Goal: Task Accomplishment & Management: Manage account settings

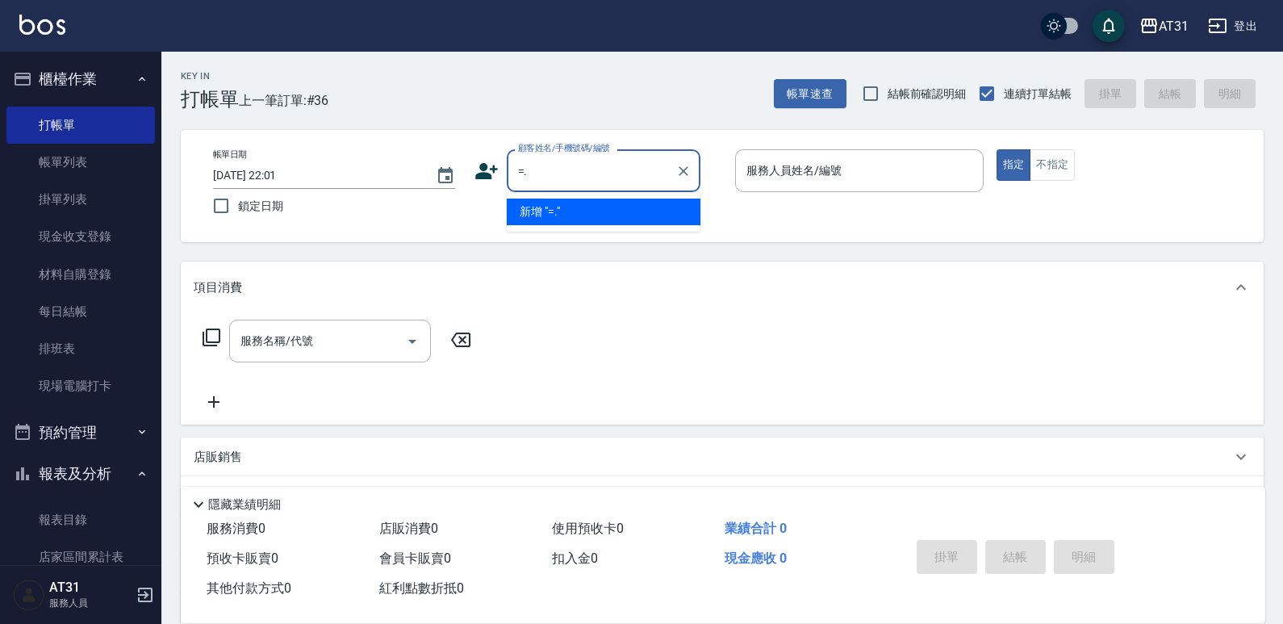
type input "=."
click at [487, 231] on div "帳單日期 [DATE] 22:01 鎖定日期 顧客姓名/手機號碼/編號 顧客姓名/手機號碼/編號 服務人員姓名/編號 服務人員姓名/編號 指定 不指定" at bounding box center [722, 186] width 1083 height 112
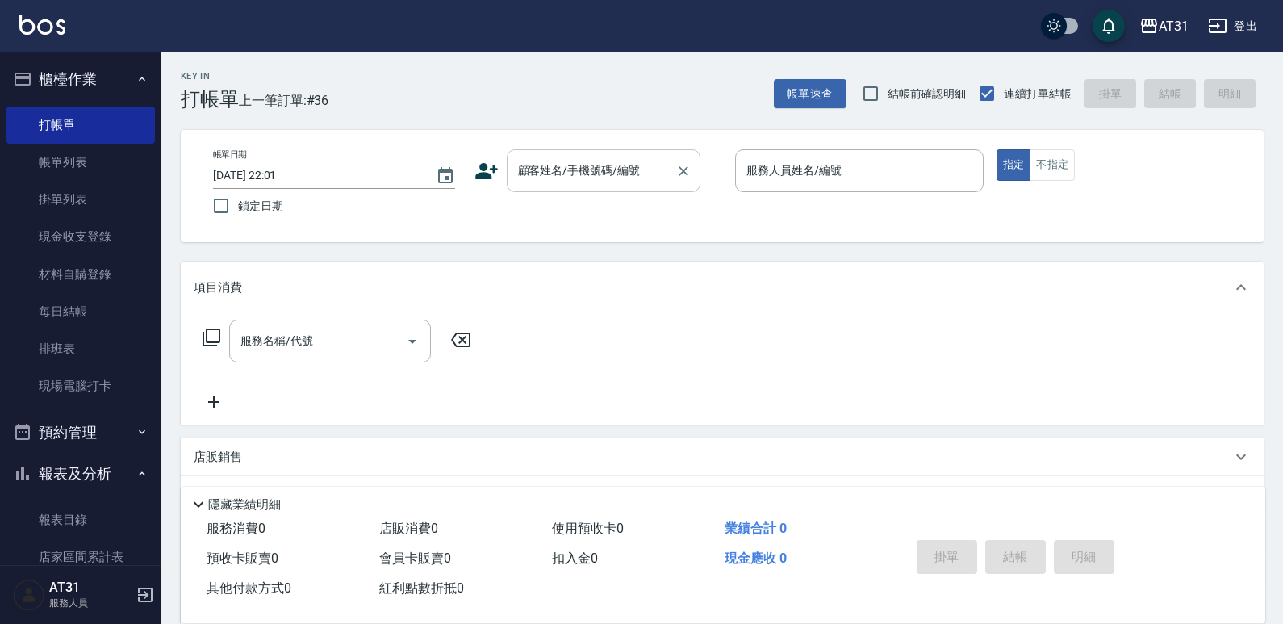
click at [569, 186] on div "顧客姓名/手機號碼/編號" at bounding box center [604, 170] width 194 height 43
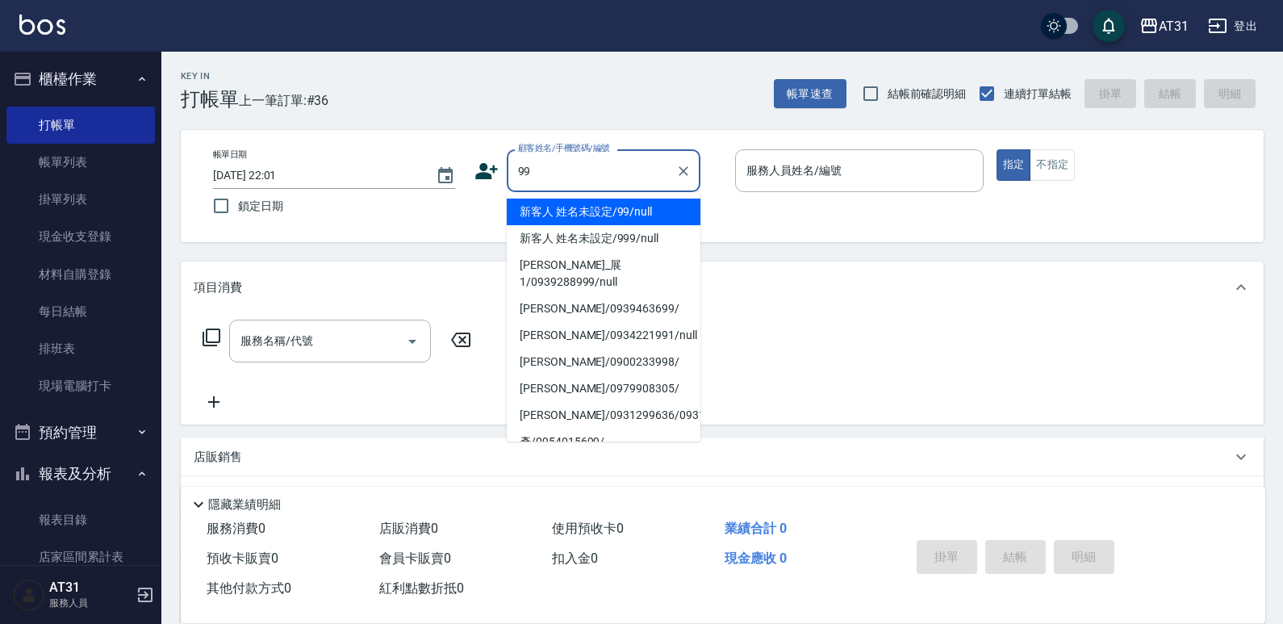
type input "新客人 姓名未設定/99/null"
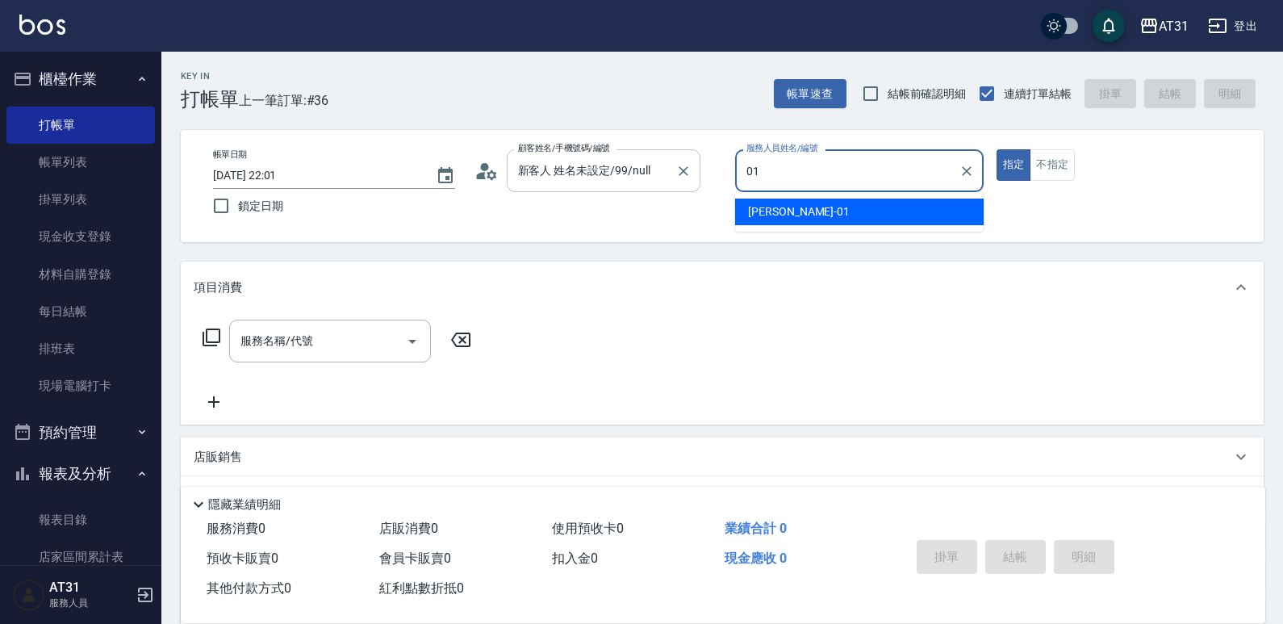
type input "[PERSON_NAME]-01"
type button "true"
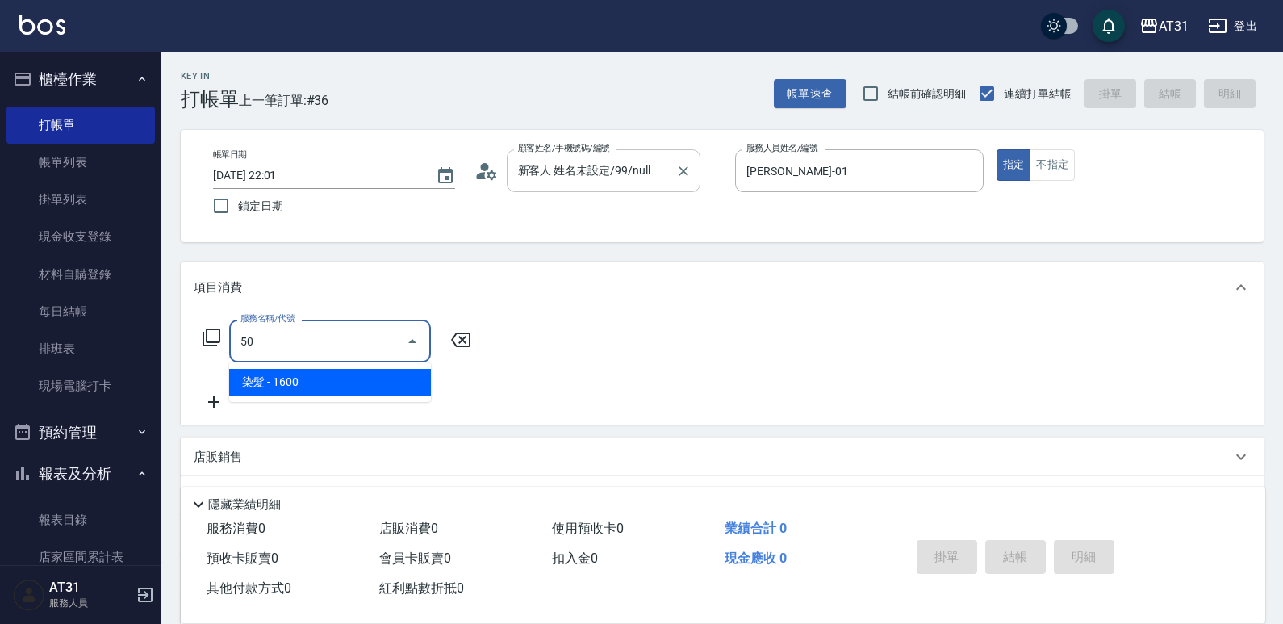
type input "501"
type input "160"
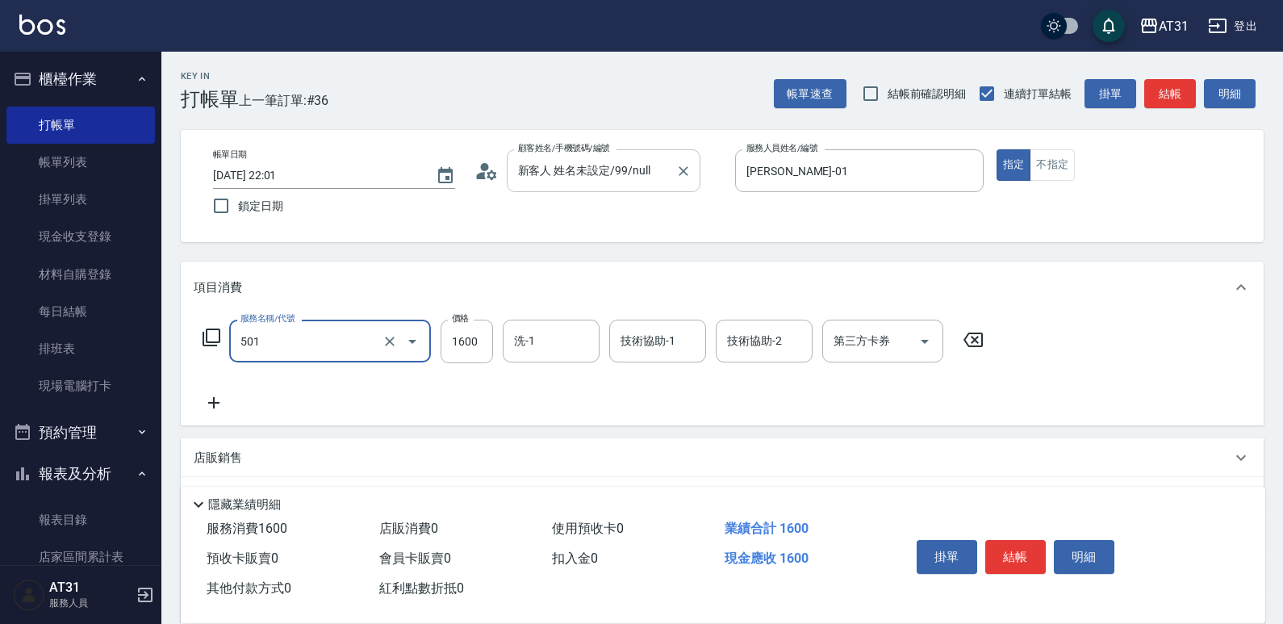
type input "染髮(501)"
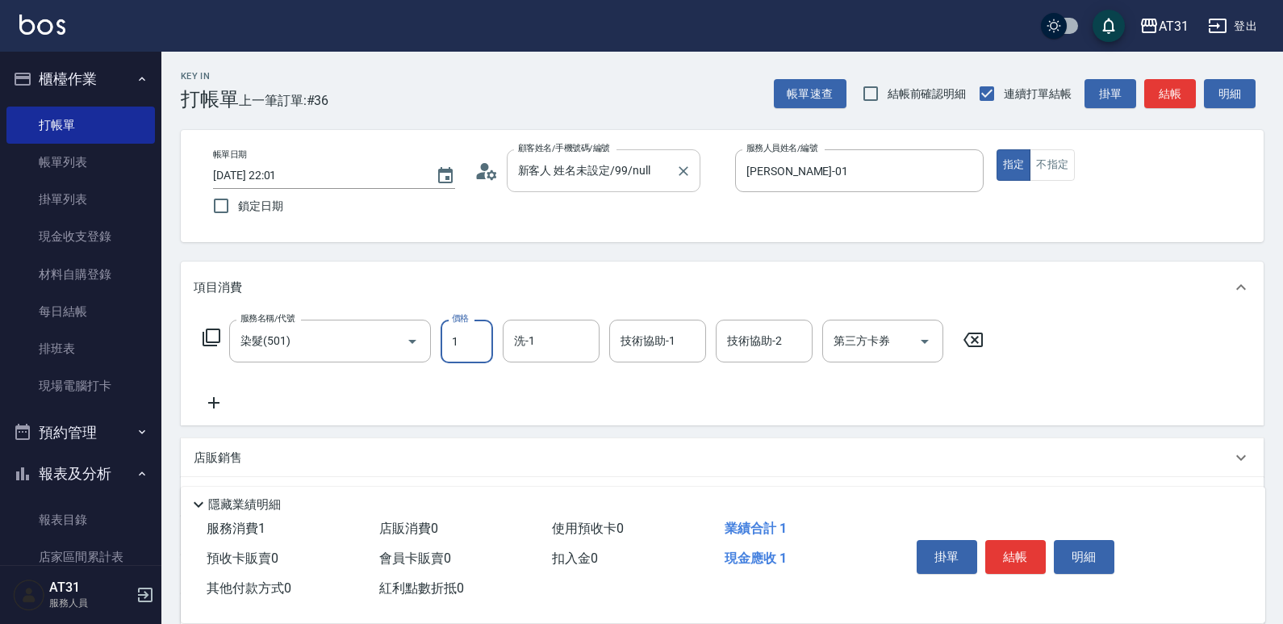
type input "0"
type input "15"
type input "10"
type input "159"
type input "150"
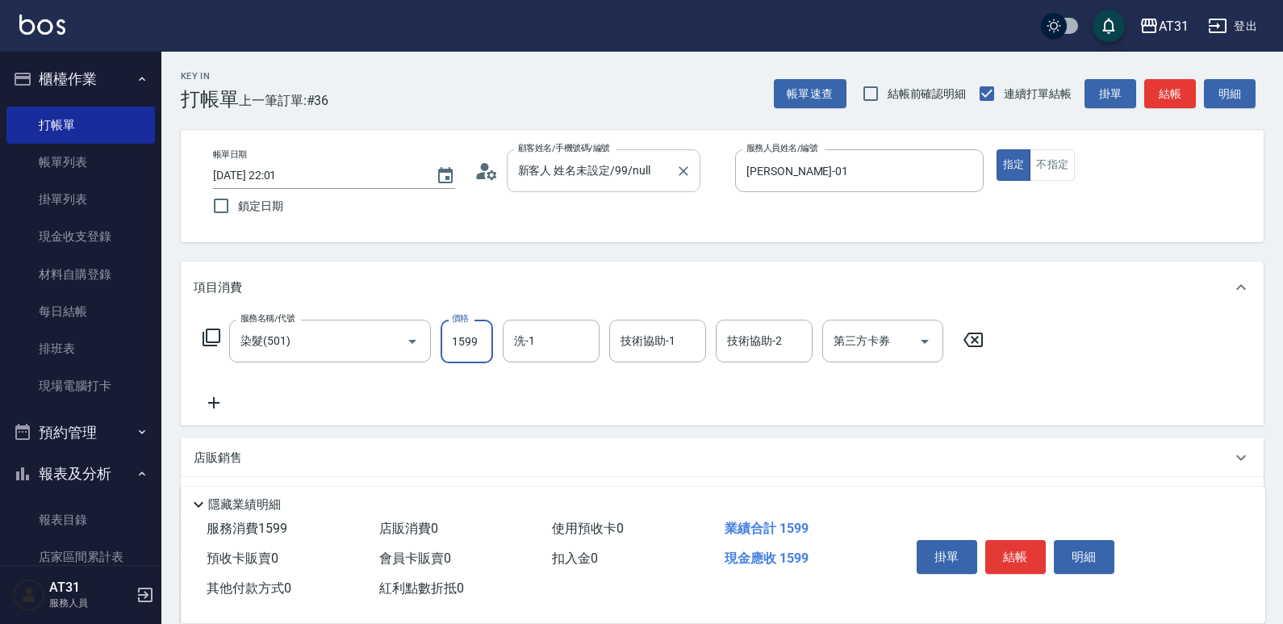
type input "1599"
type input "鳳梨-41"
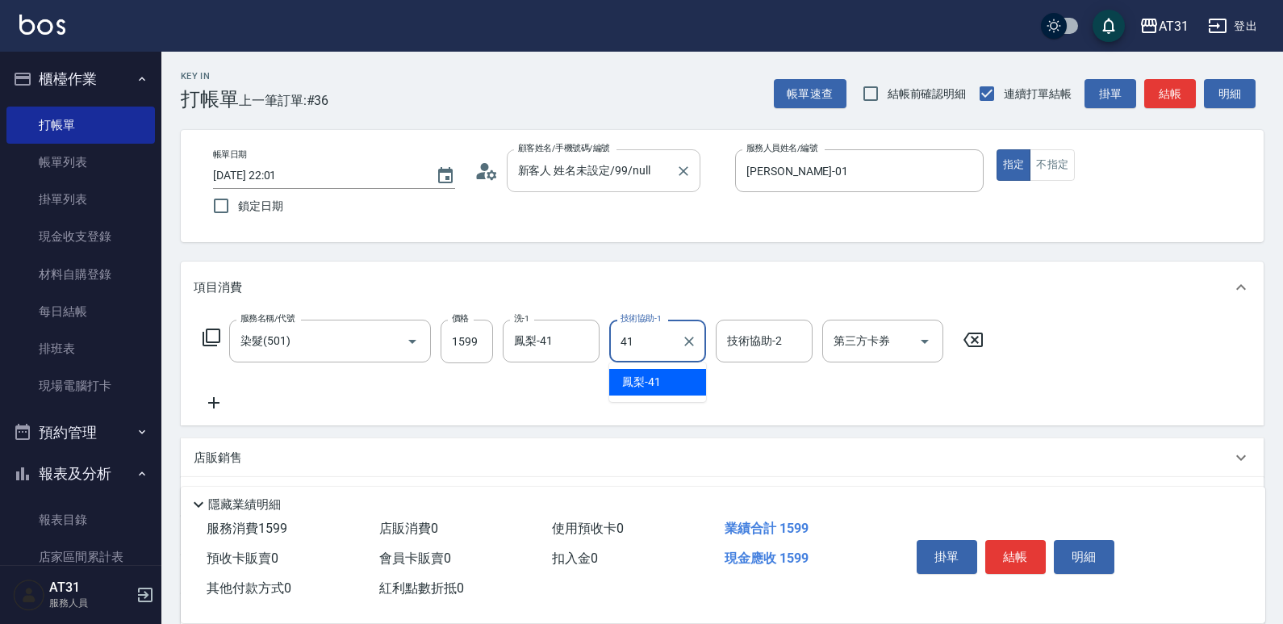
type input "鳳梨-41"
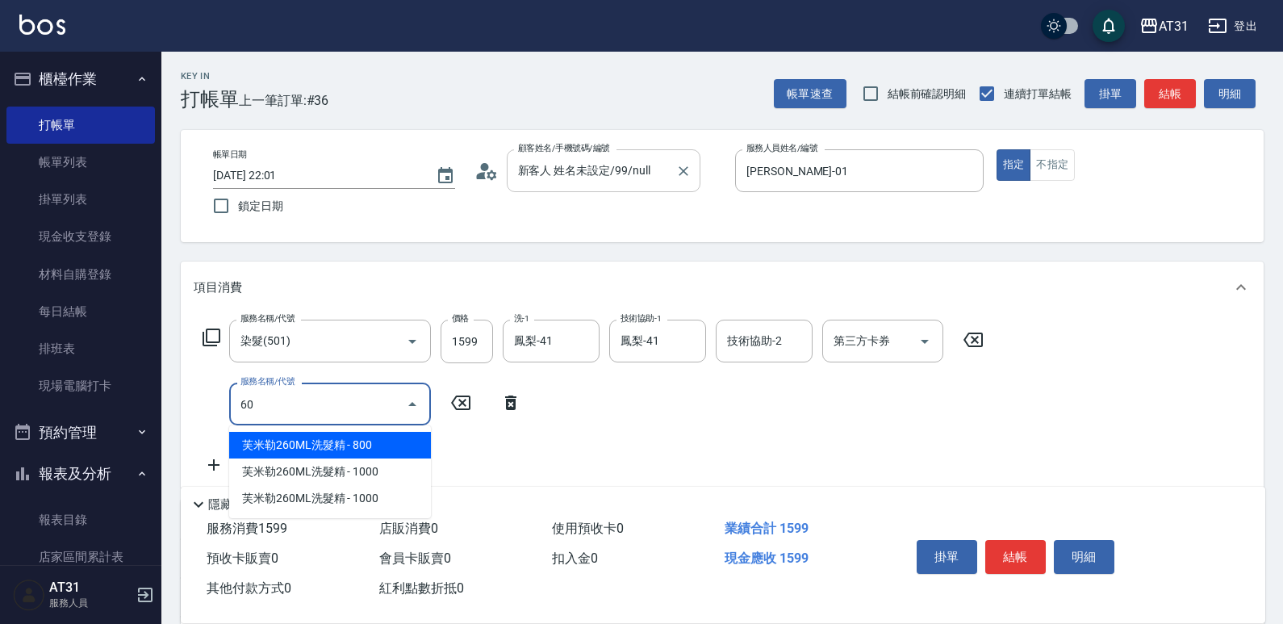
type input "608"
type input "250"
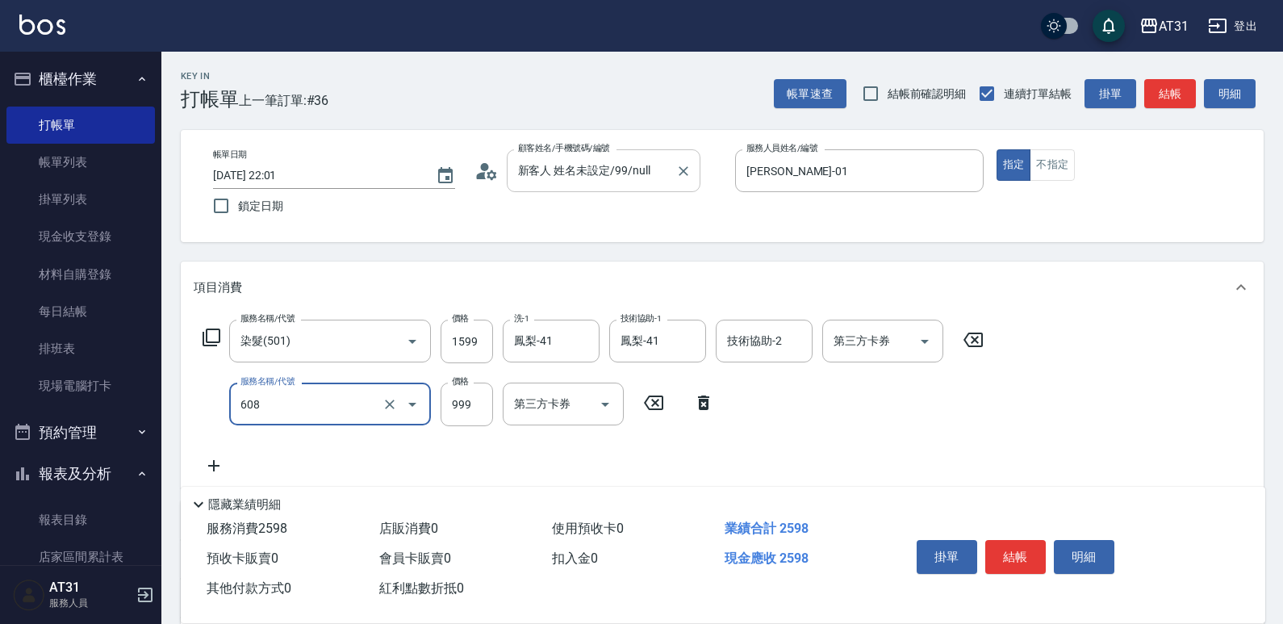
type input "自購二段(608)"
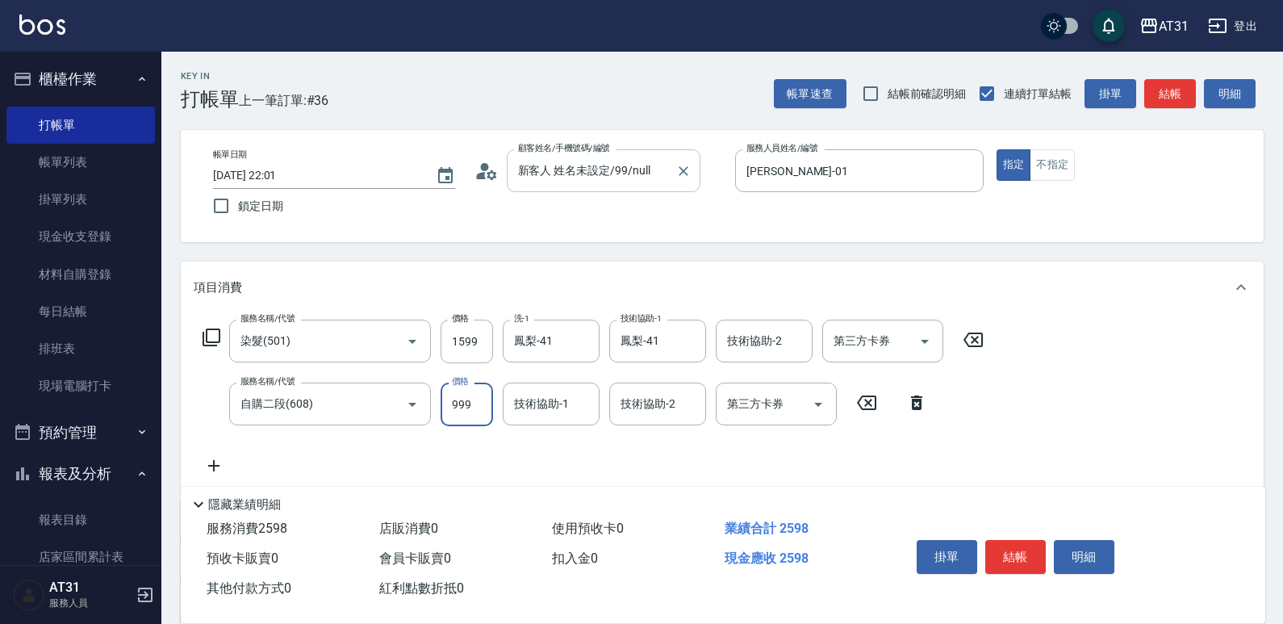
type input "160"
type input "899"
type input "240"
type input "899"
type input "鳳梨-41"
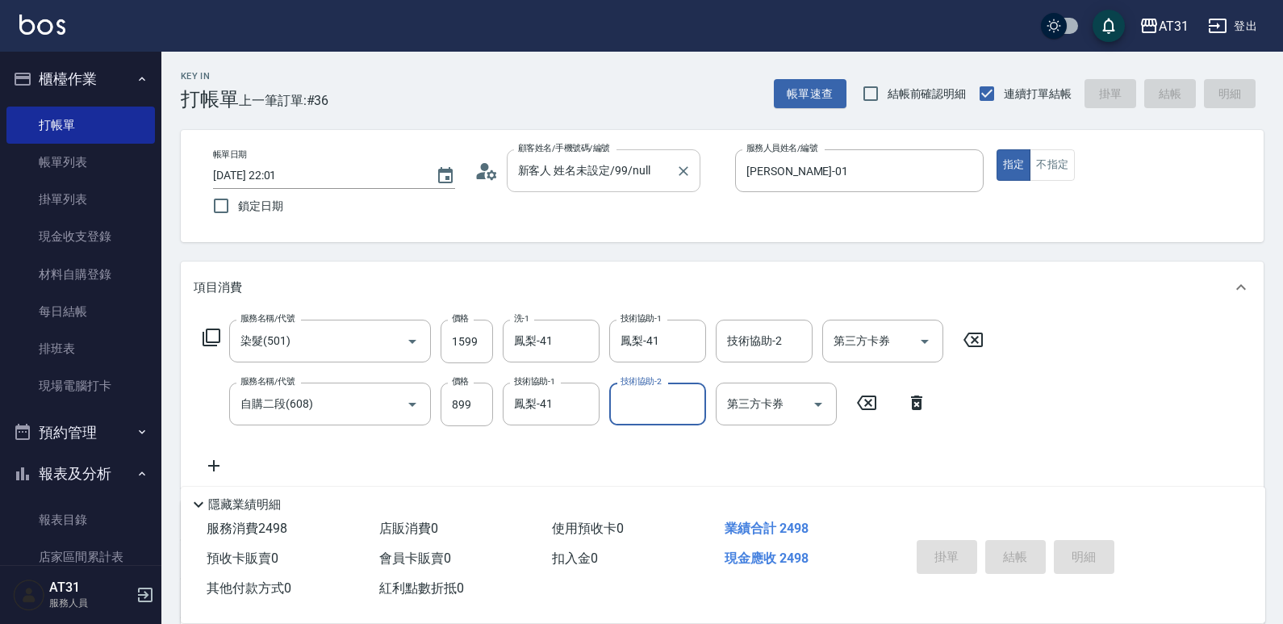
type input "[DATE] 22:33"
type input "0"
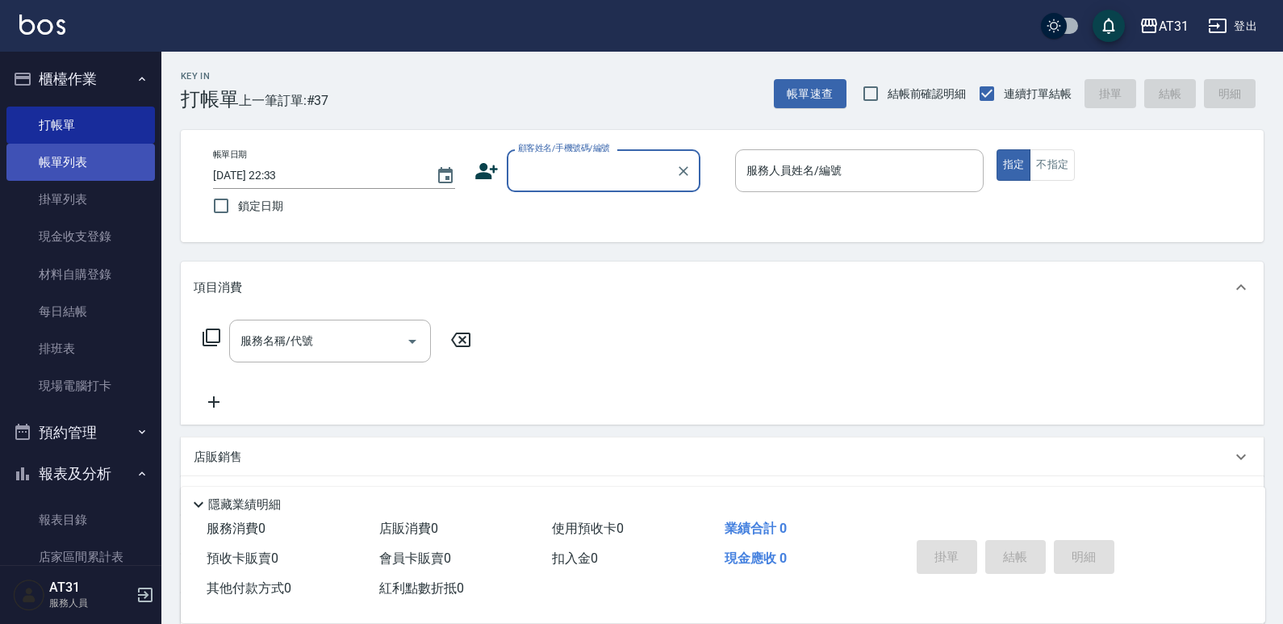
click at [93, 168] on link "帳單列表" at bounding box center [80, 162] width 149 height 37
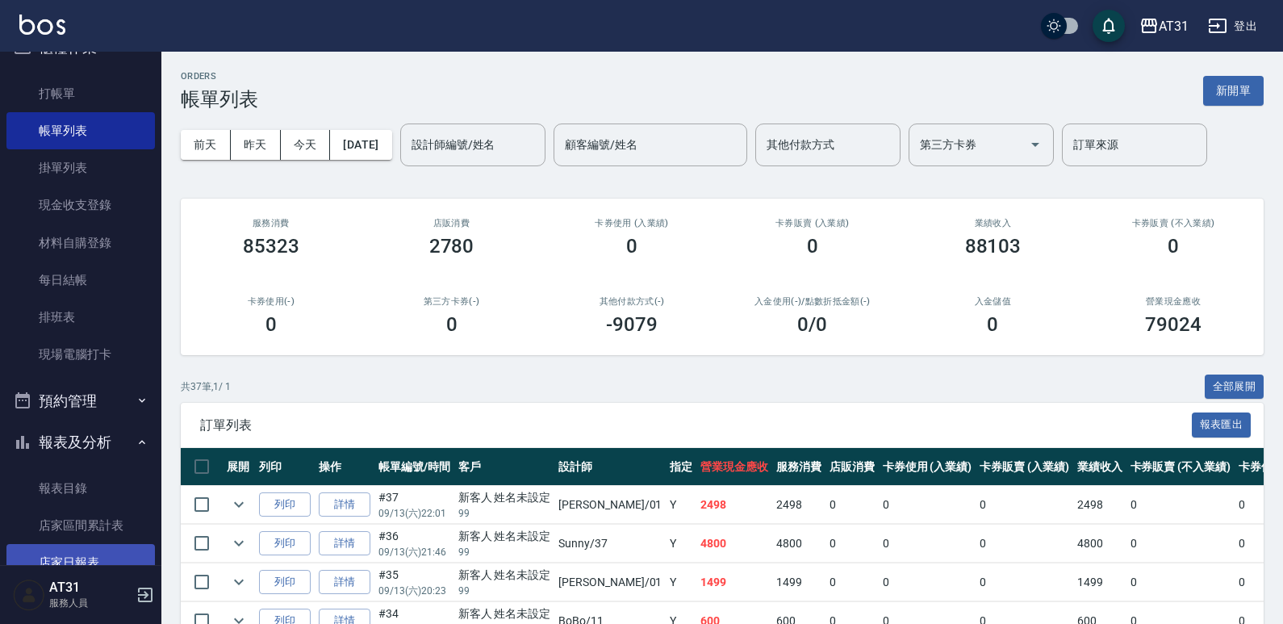
scroll to position [81, 0]
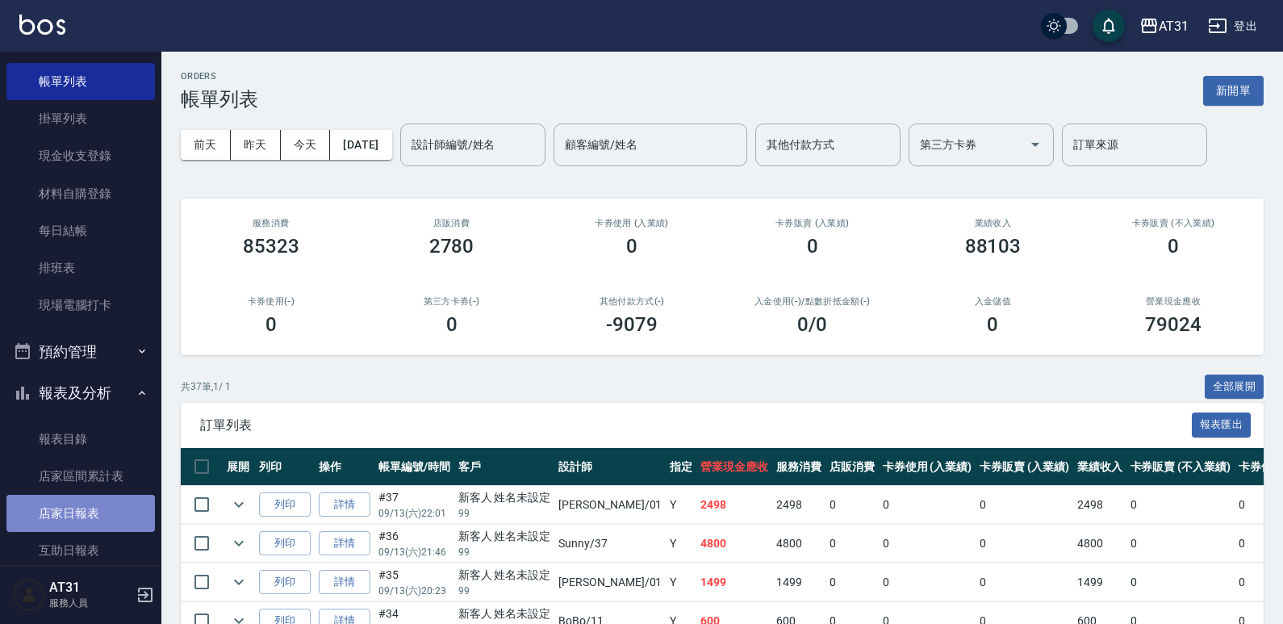
click at [104, 510] on link "店家日報表" at bounding box center [80, 513] width 149 height 37
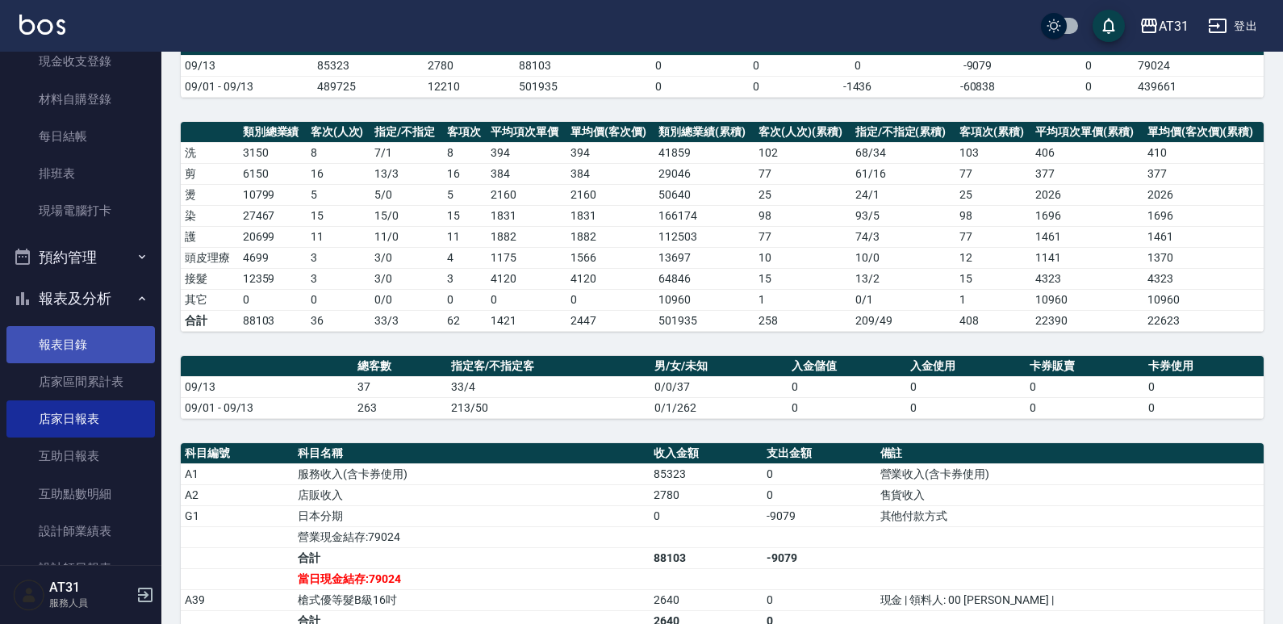
scroll to position [242, 0]
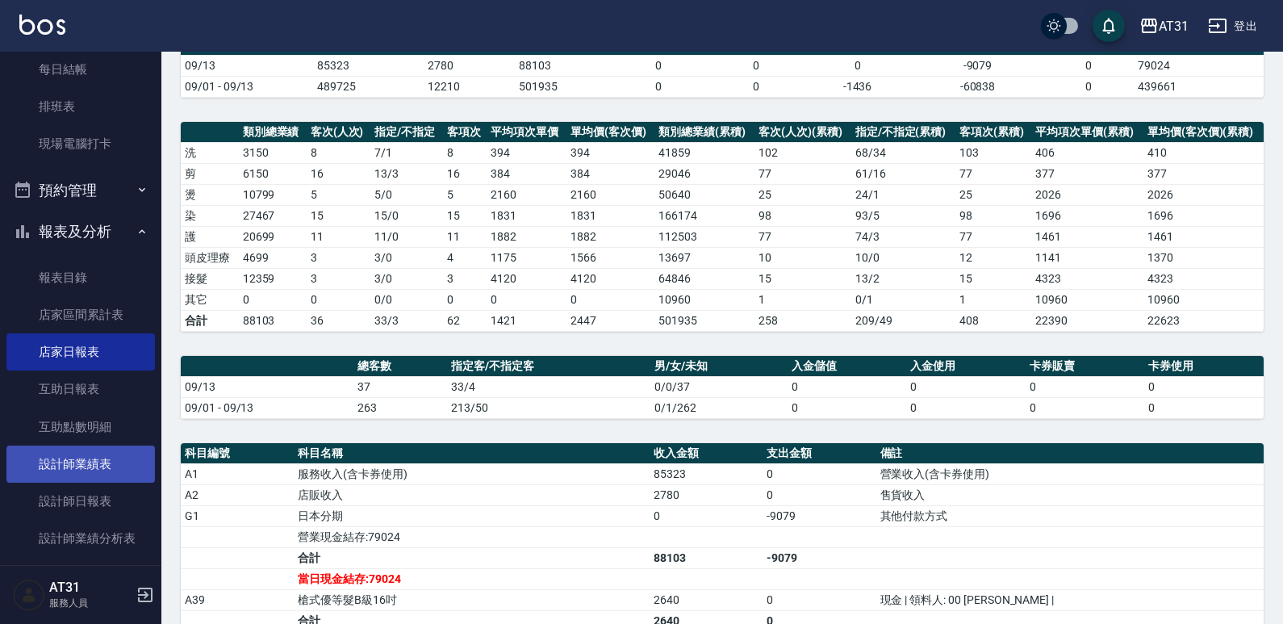
click at [107, 452] on link "設計師業績表" at bounding box center [80, 464] width 149 height 37
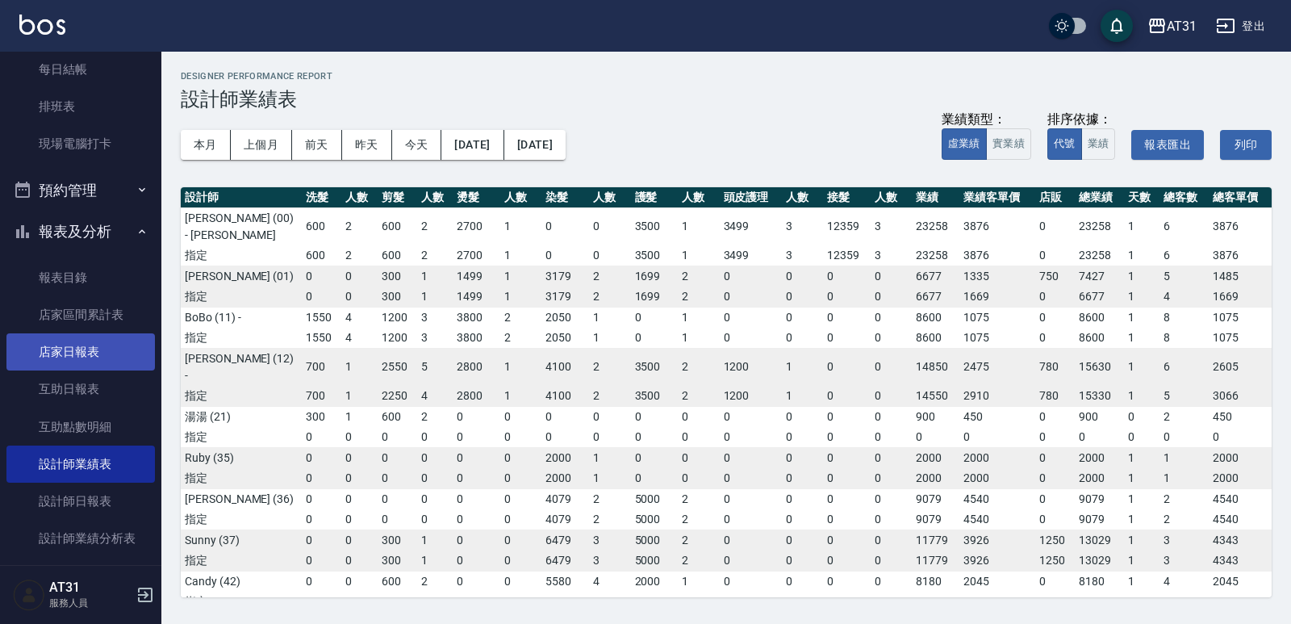
click at [112, 358] on link "店家日報表" at bounding box center [80, 351] width 149 height 37
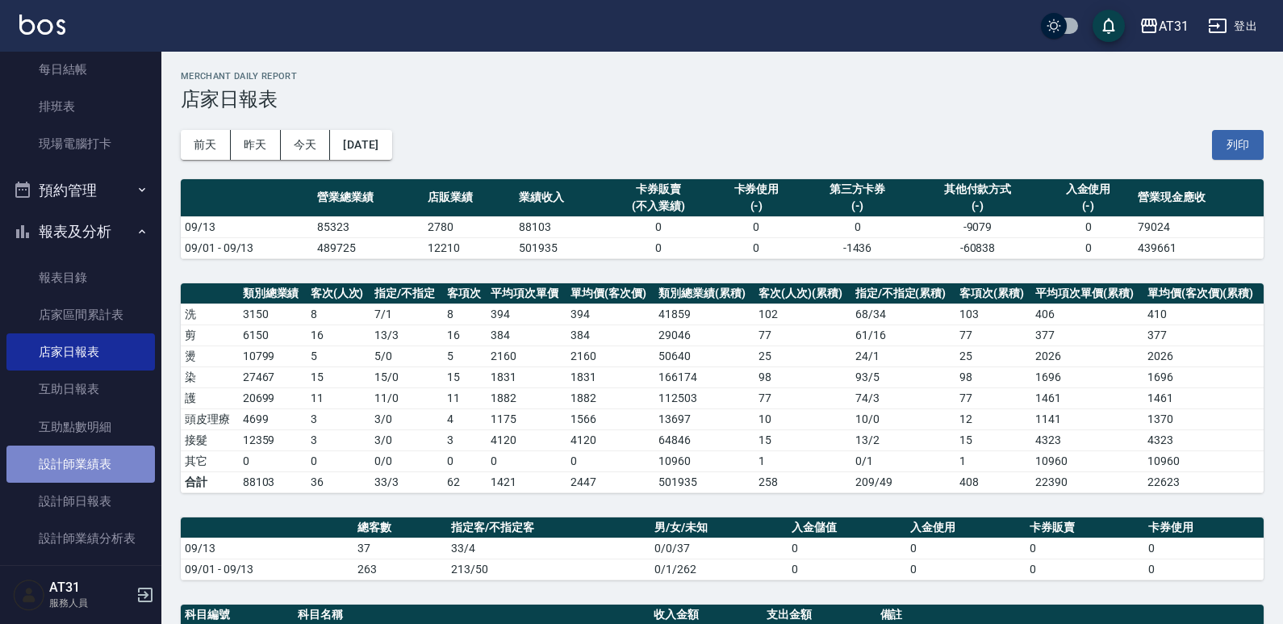
click at [102, 467] on link "設計師業績表" at bounding box center [80, 464] width 149 height 37
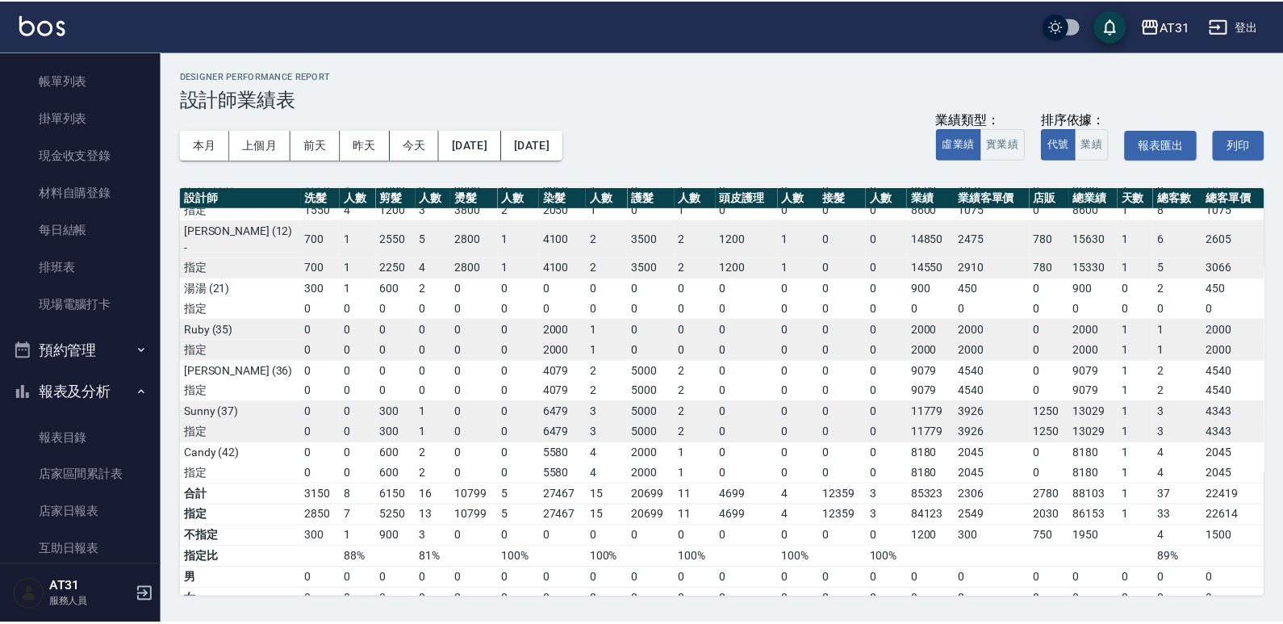
scroll to position [81, 0]
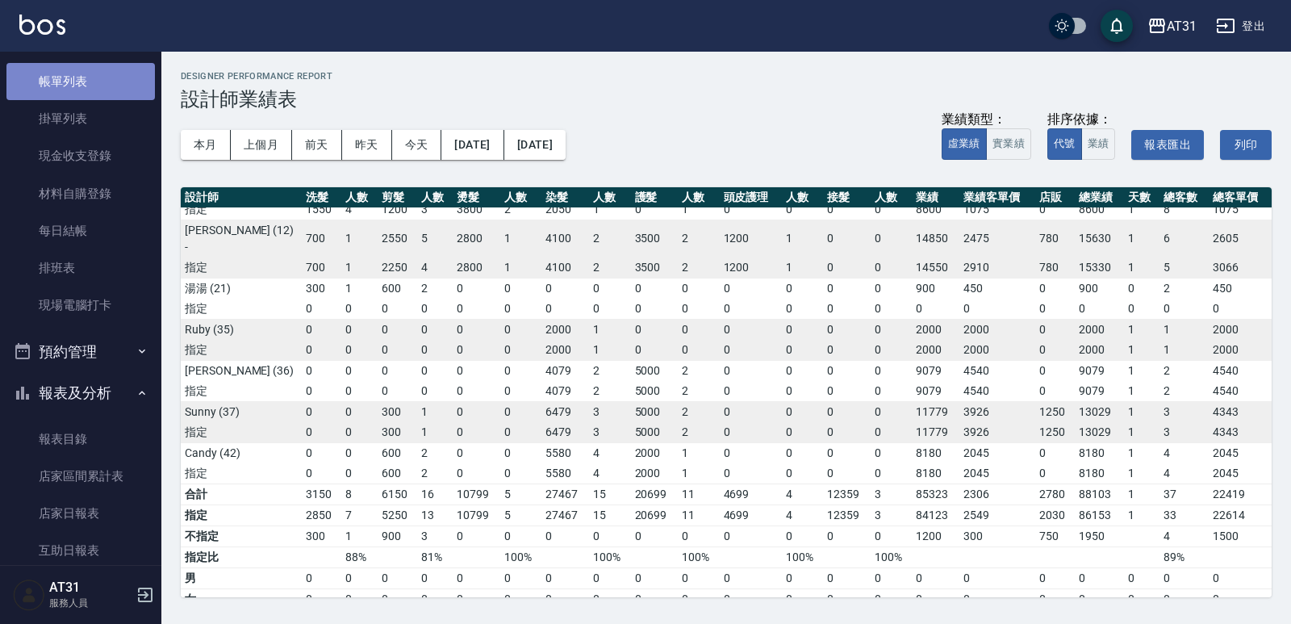
click at [98, 85] on link "帳單列表" at bounding box center [80, 81] width 149 height 37
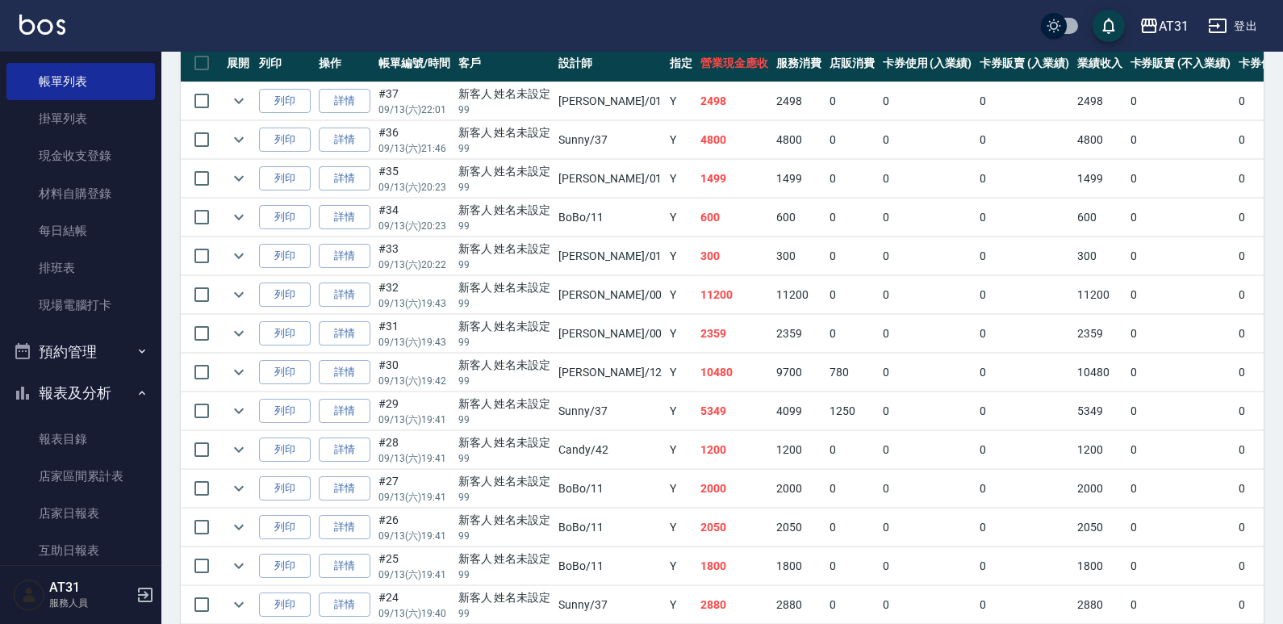
scroll to position [402, 0]
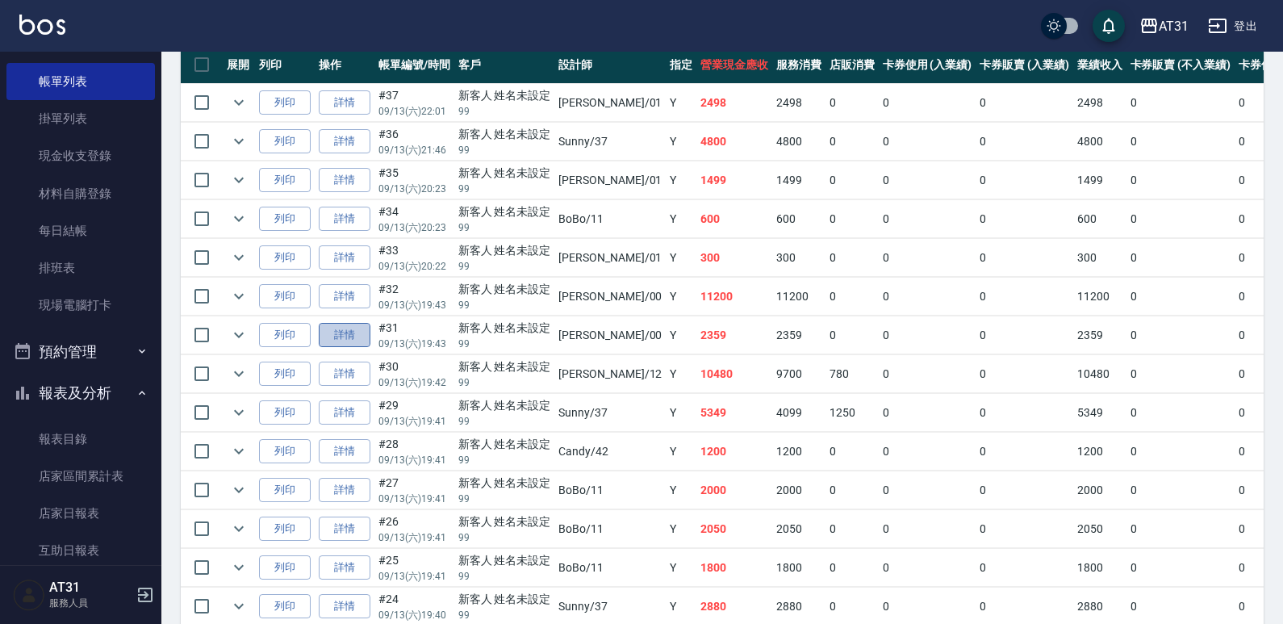
click at [353, 339] on link "詳情" at bounding box center [345, 335] width 52 height 25
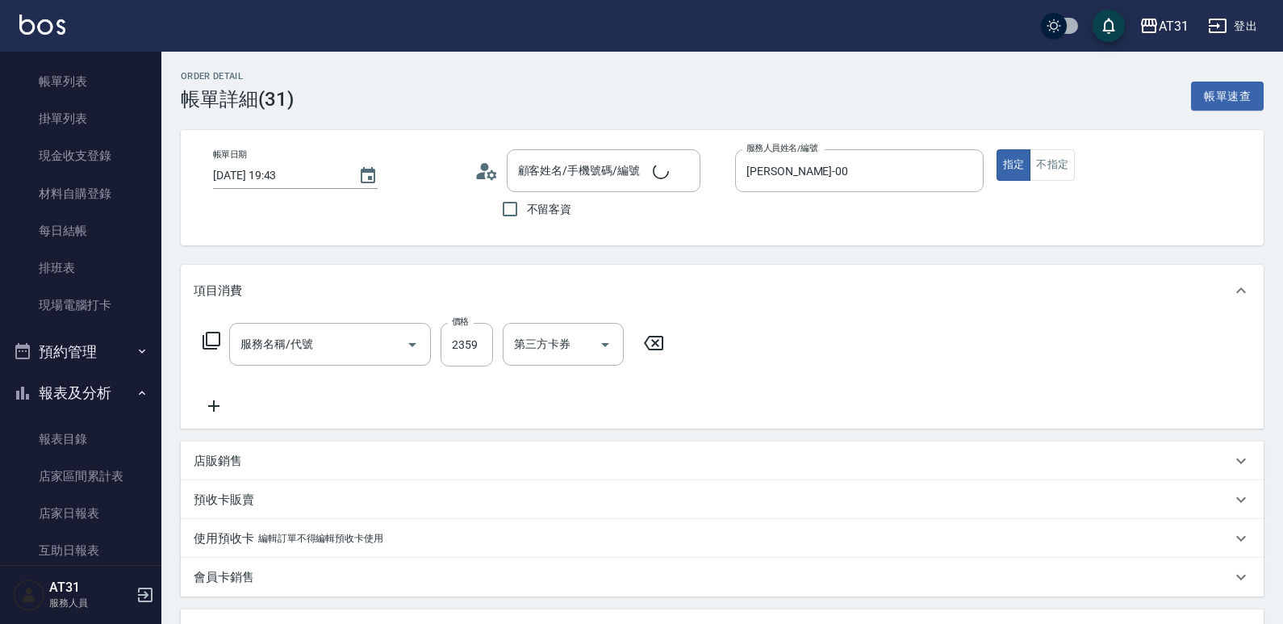
type input "[DATE] 19:43"
type input "[PERSON_NAME]-00"
type input "230"
type input "新客人 姓名未設定/99/null"
type input "6D接髮(702)"
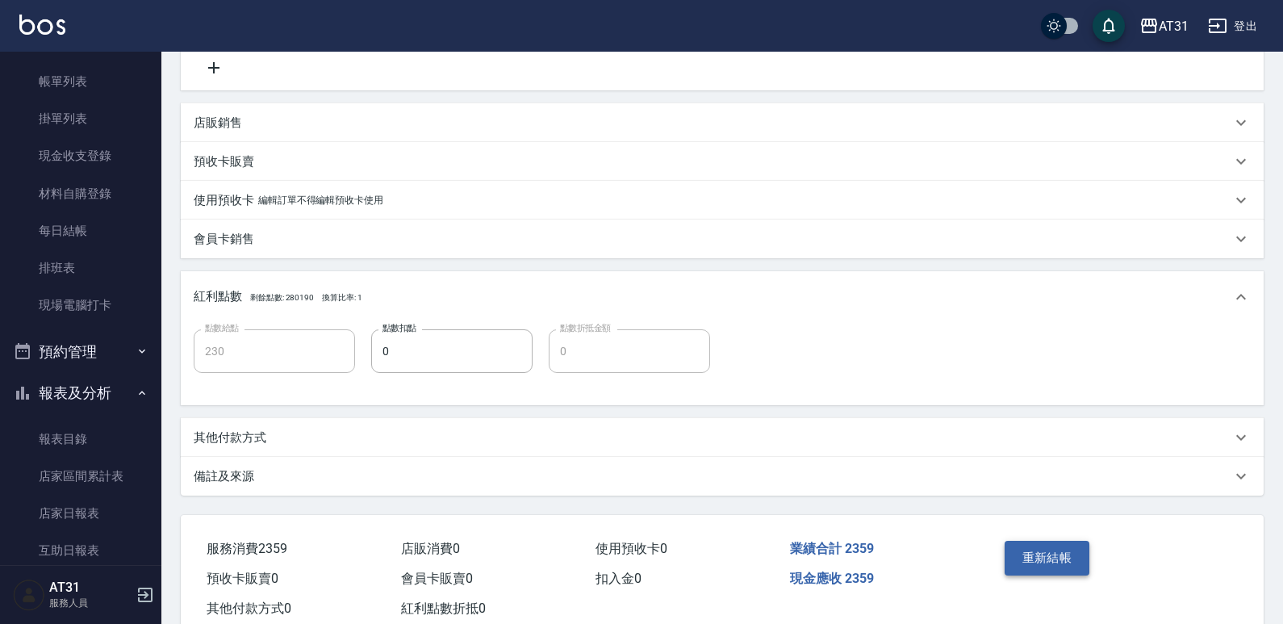
scroll to position [384, 0]
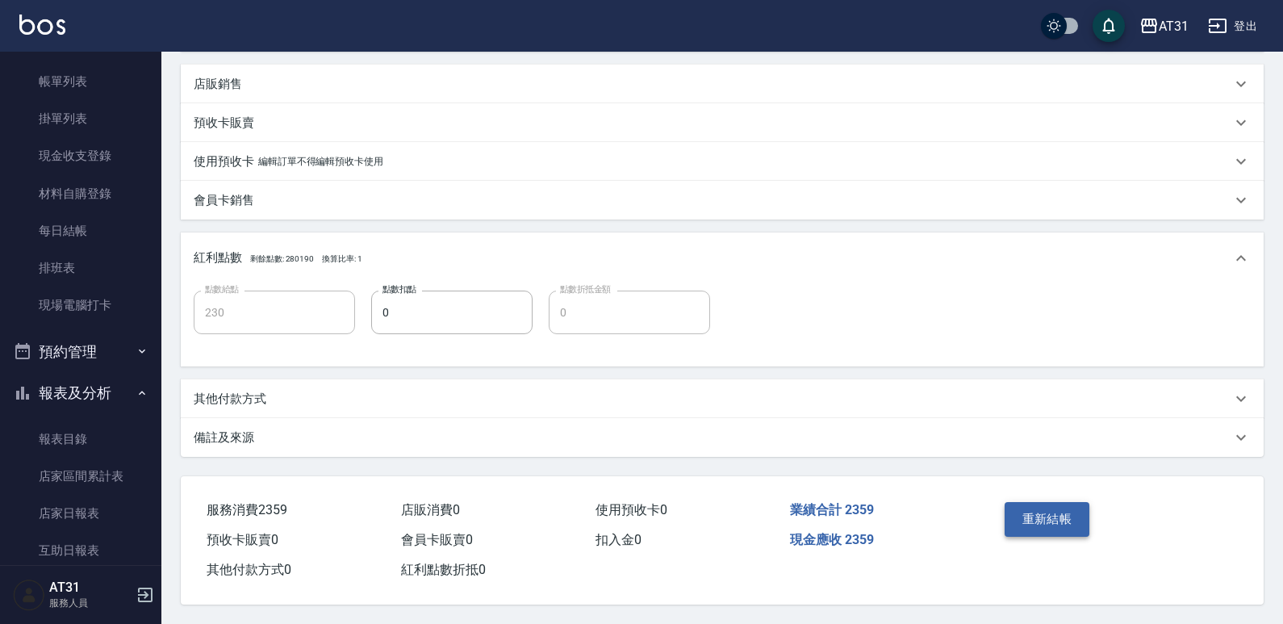
click at [1065, 519] on button "重新結帳" at bounding box center [1048, 519] width 86 height 34
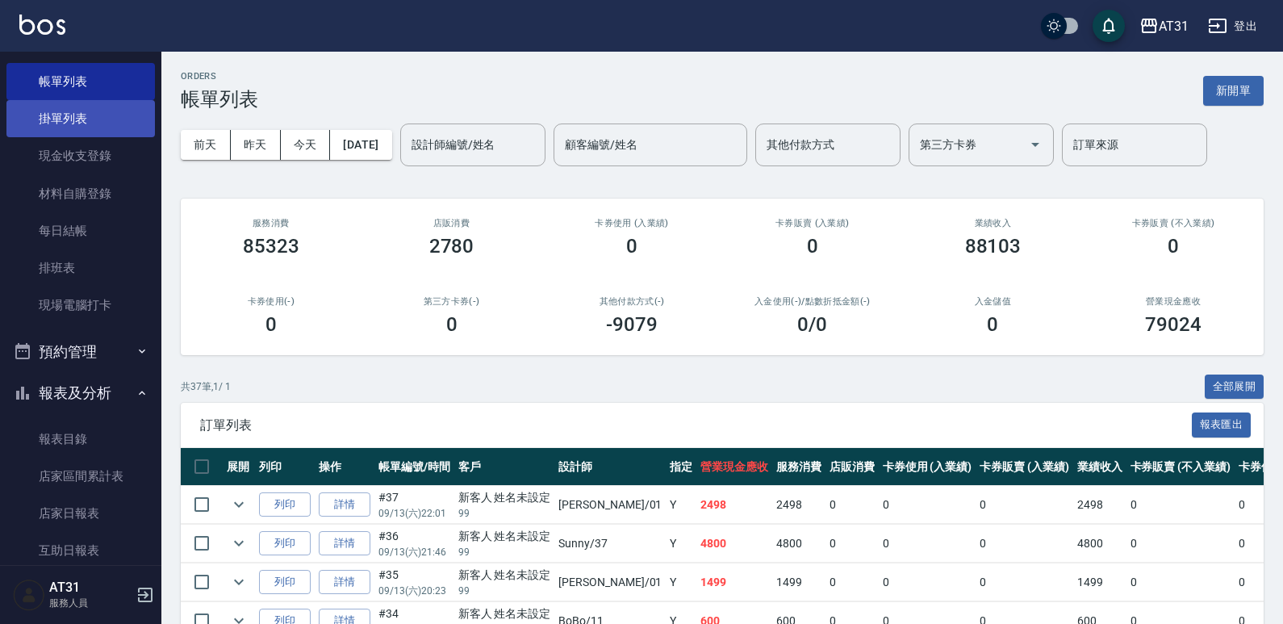
click at [52, 126] on link "掛單列表" at bounding box center [80, 118] width 149 height 37
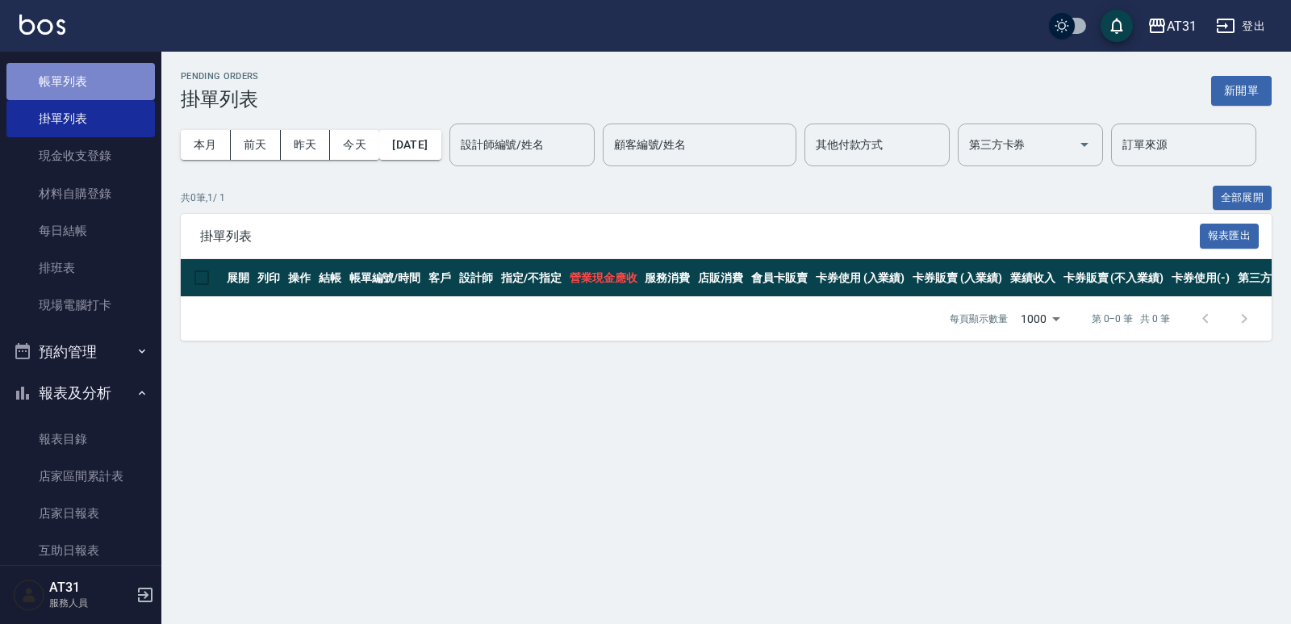
click at [83, 81] on link "帳單列表" at bounding box center [80, 81] width 149 height 37
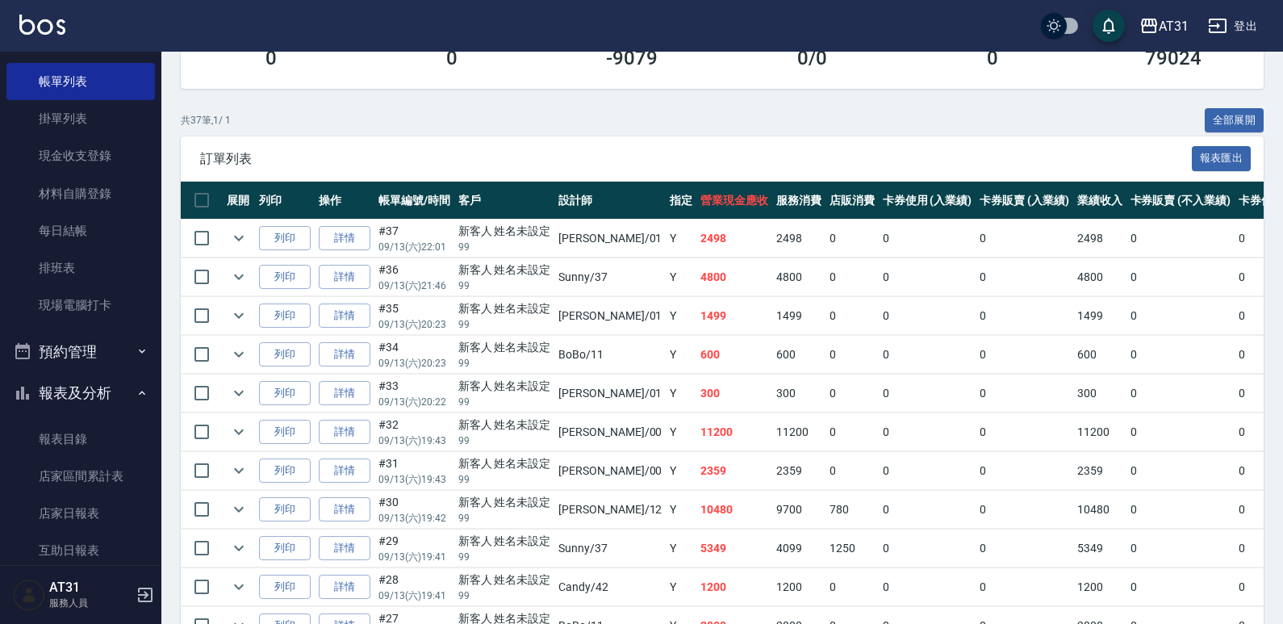
scroll to position [404, 0]
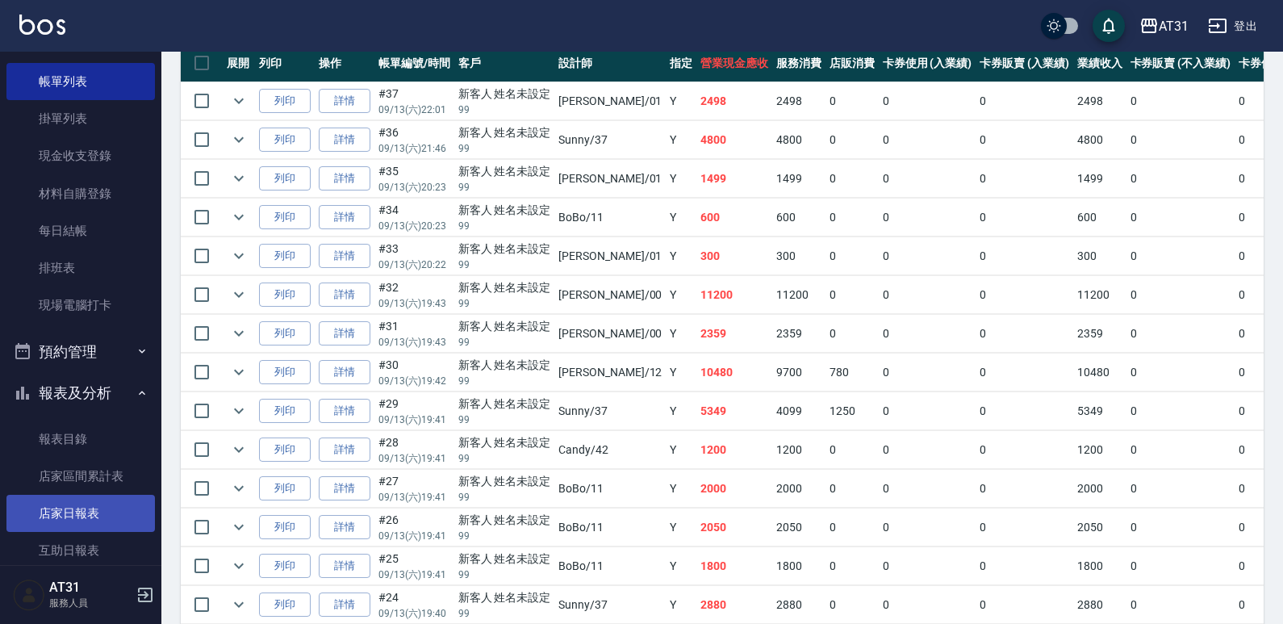
click at [107, 500] on link "店家日報表" at bounding box center [80, 513] width 149 height 37
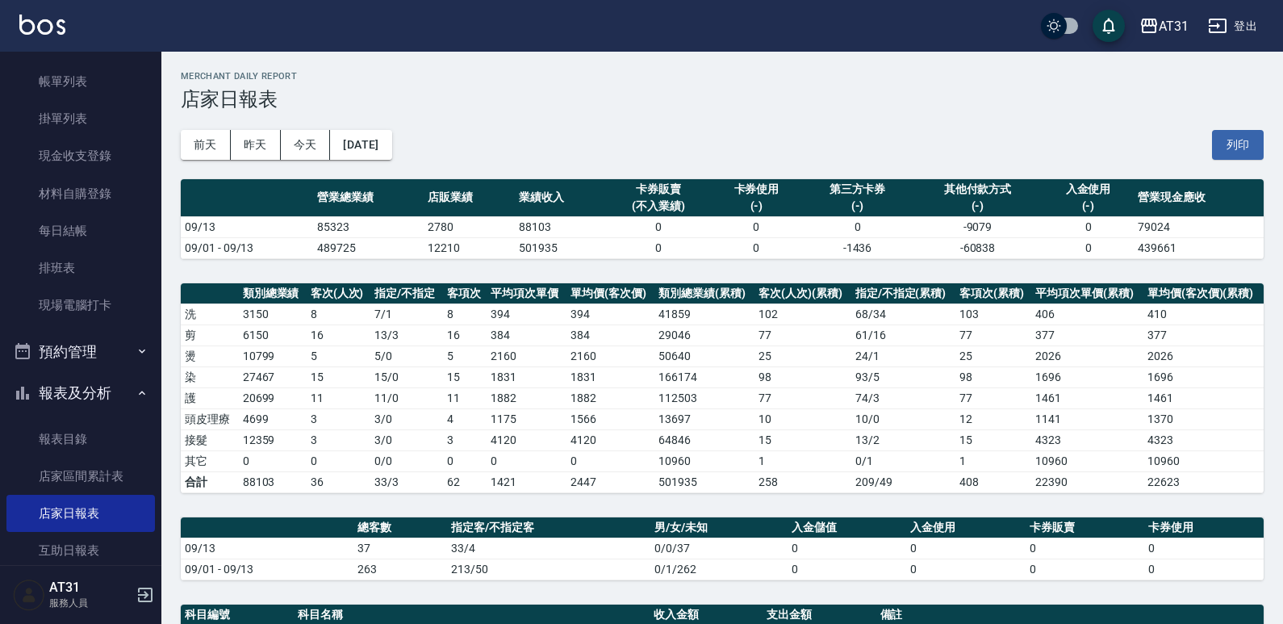
scroll to position [323, 0]
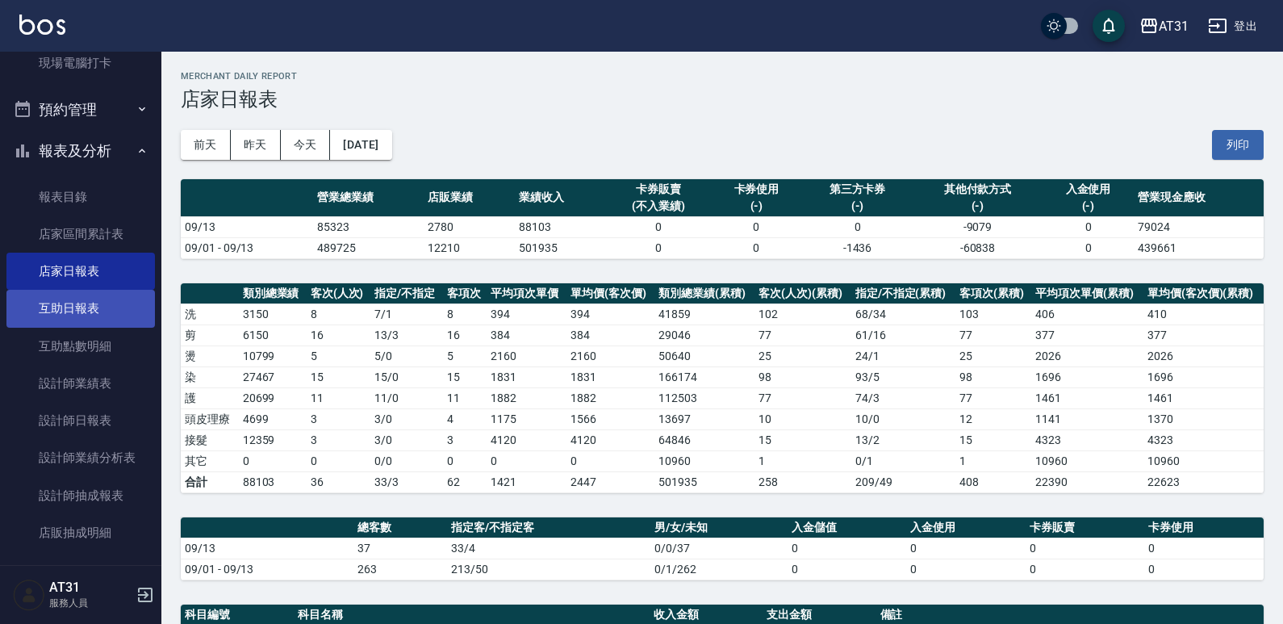
click at [87, 315] on link "互助日報表" at bounding box center [80, 308] width 149 height 37
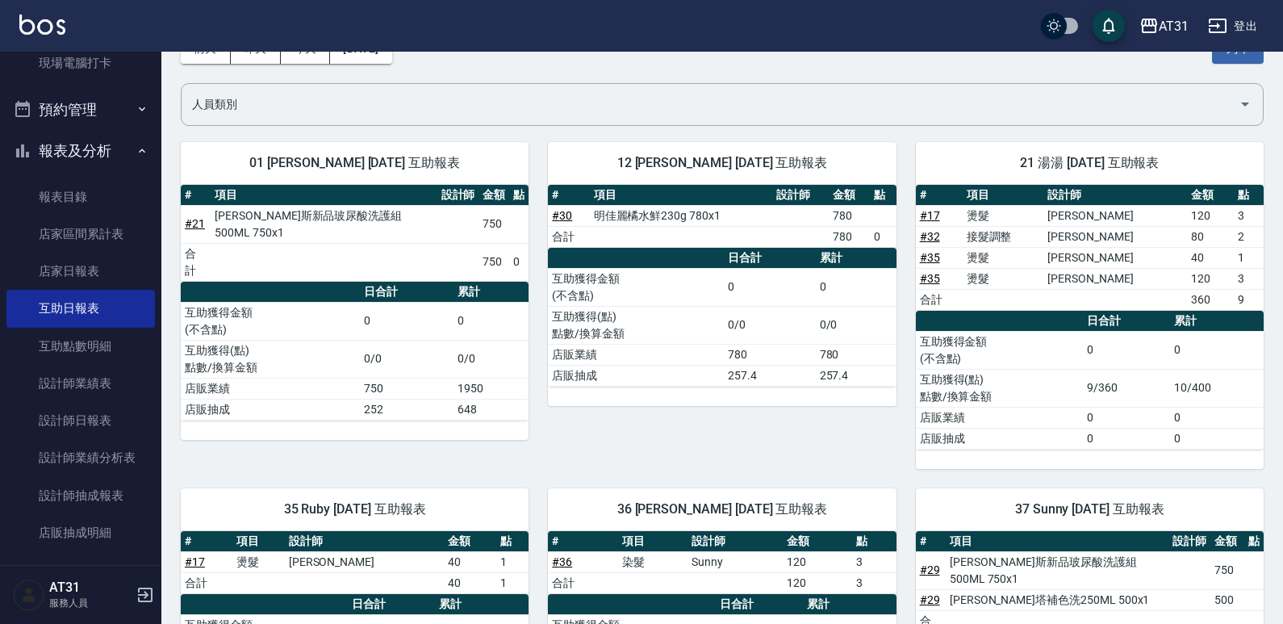
scroll to position [82, 0]
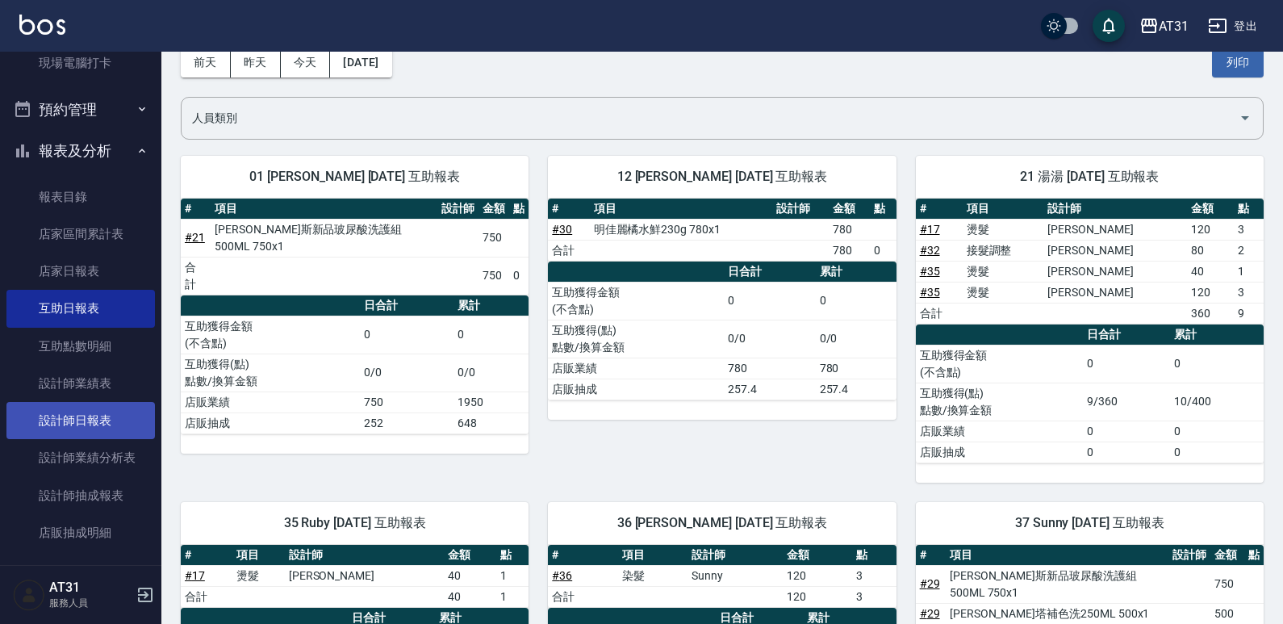
click at [91, 420] on link "設計師日報表" at bounding box center [80, 420] width 149 height 37
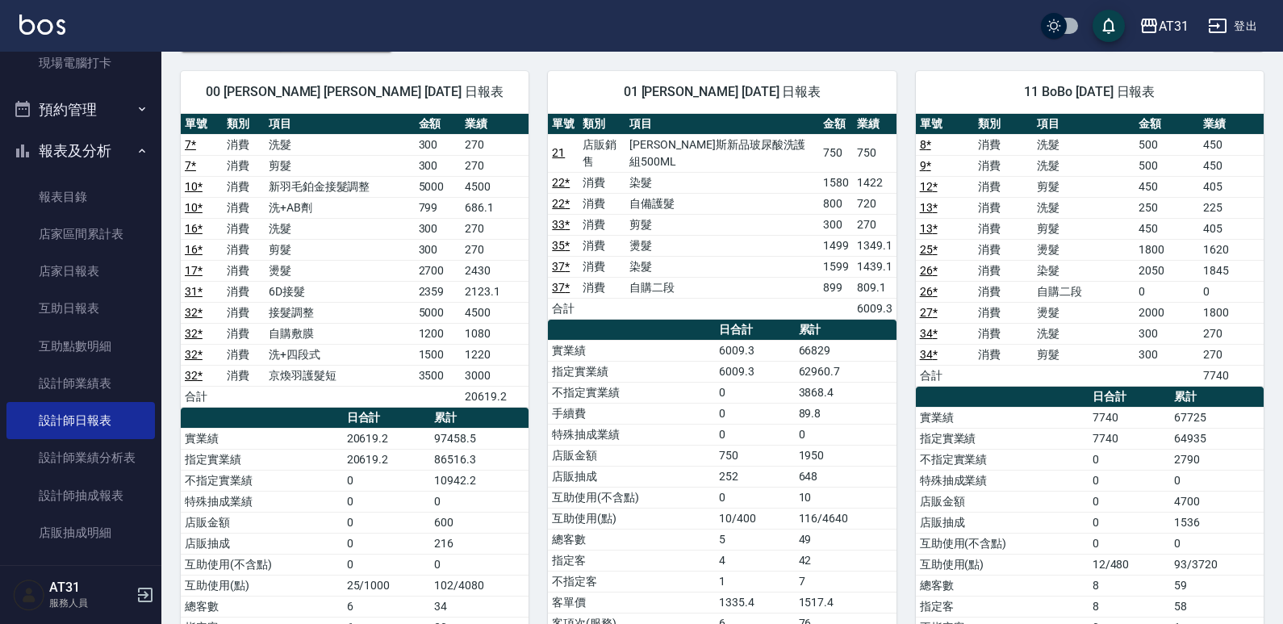
scroll to position [117, 0]
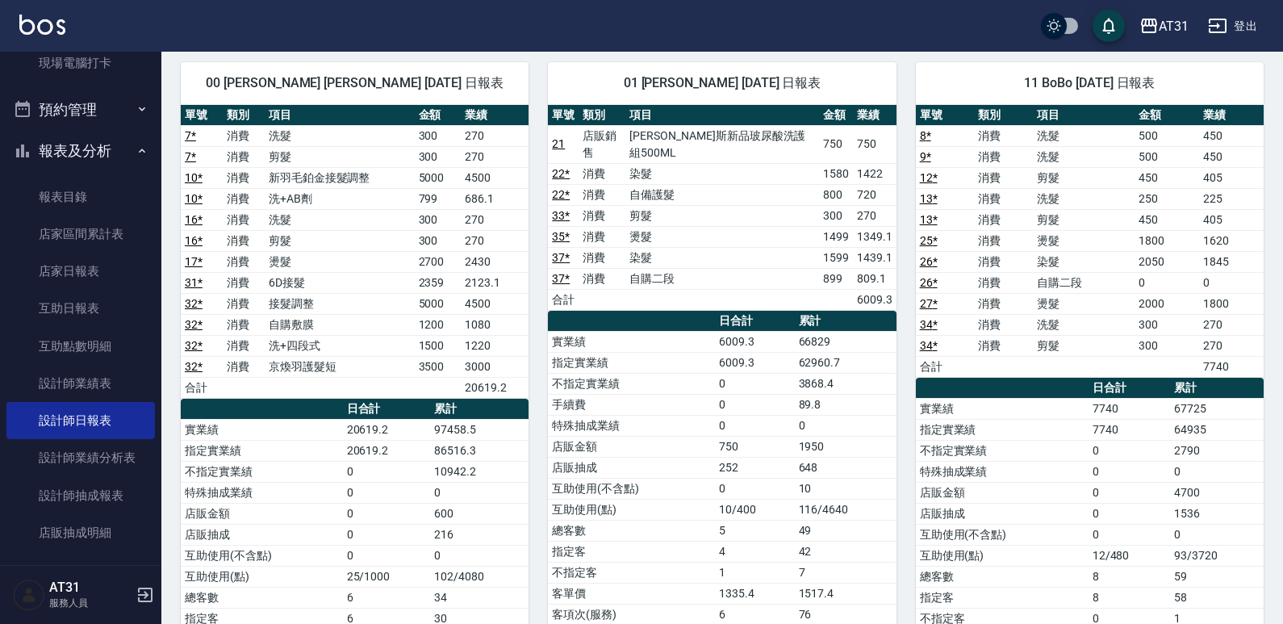
drag, startPoint x: 878, startPoint y: 144, endPoint x: 1043, endPoint y: 482, distance: 376.1
